Goal: Task Accomplishment & Management: Manage account settings

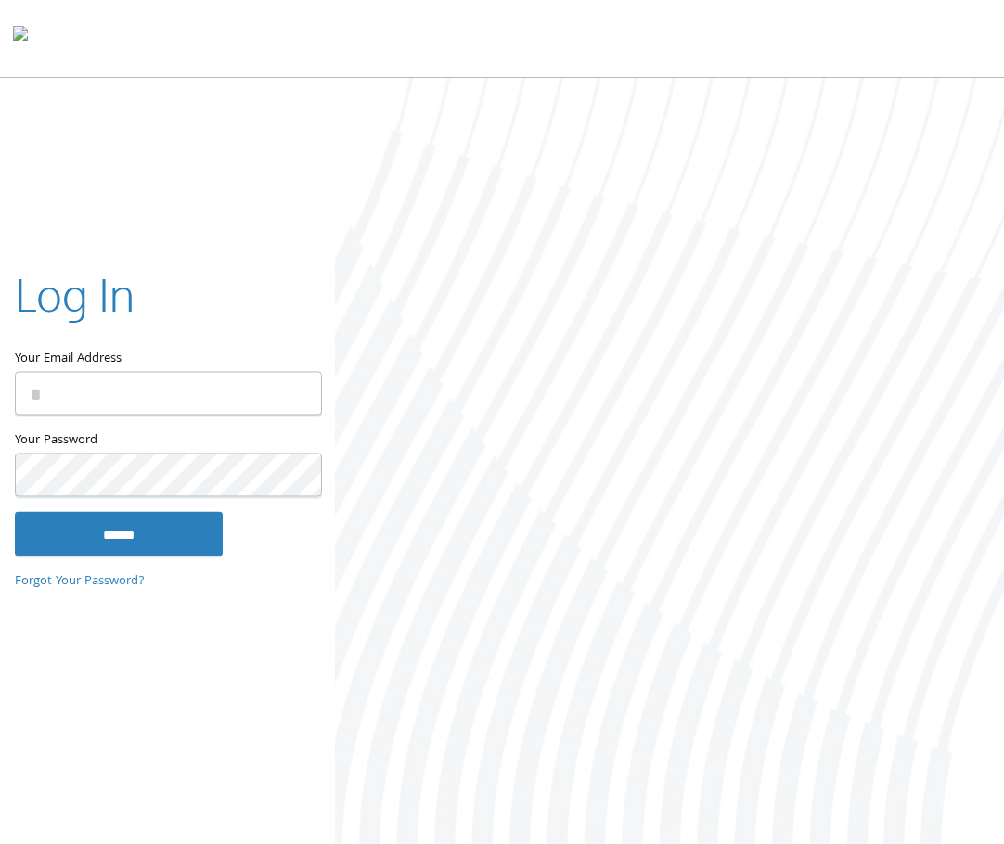
click at [130, 405] on input "Your Email Address" at bounding box center [168, 394] width 307 height 44
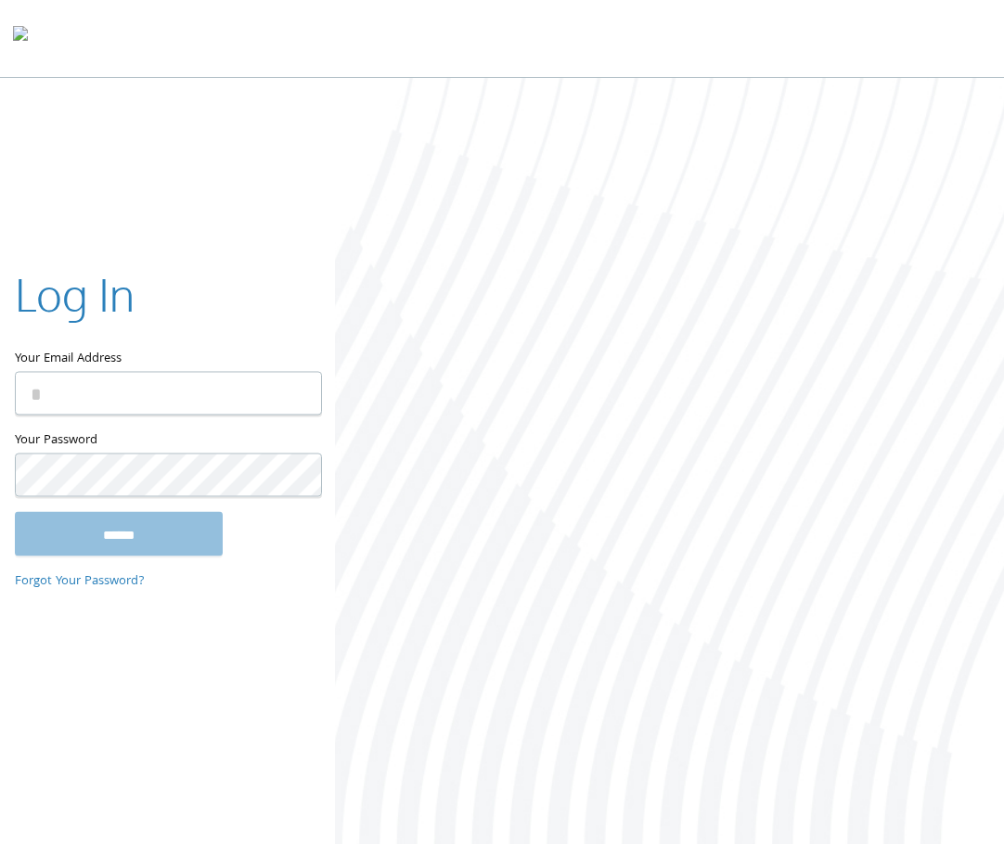
type input "**********"
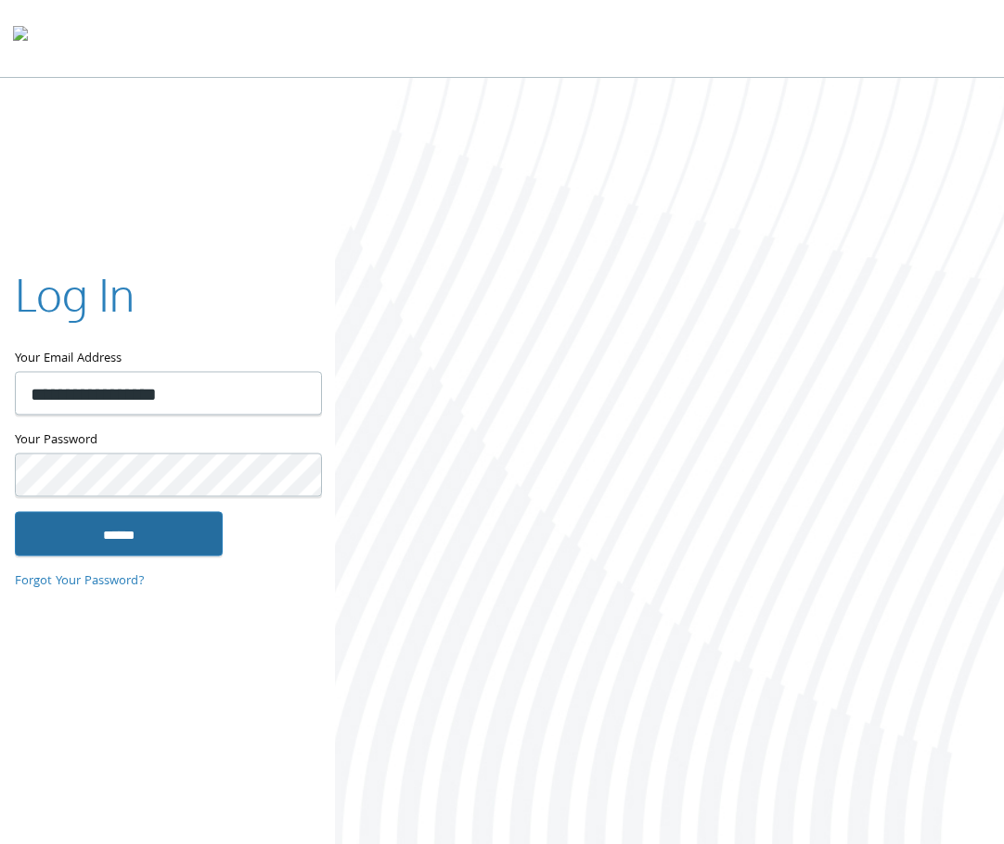
click at [164, 529] on input "******" at bounding box center [119, 534] width 208 height 45
